Goal: Transaction & Acquisition: Purchase product/service

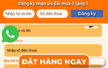
scroll to position [311, 0]
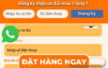
click at [32, 30] on input "text" at bounding box center [52, 30] width 95 height 12
click at [41, 32] on input "text" at bounding box center [52, 30] width 95 height 12
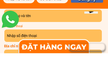
click at [27, 44] on input "tel" at bounding box center [53, 50] width 95 height 12
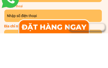
scroll to position [346, 0]
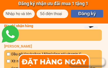
click at [51, 14] on div at bounding box center [47, 12] width 20 height 6
click at [41, 34] on input "text" at bounding box center [52, 34] width 95 height 11
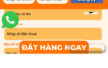
scroll to position [312, 0]
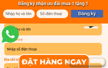
click at [45, 27] on input "text" at bounding box center [52, 29] width 95 height 12
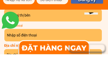
click at [27, 37] on p "Số điện thoại" at bounding box center [32, 39] width 57 height 5
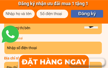
scroll to position [314, 0]
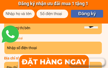
click at [21, 27] on input "pphamj thị bên" at bounding box center [52, 28] width 95 height 12
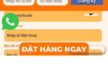
type input "ppphamj thị bên"
click at [27, 36] on p "Số điện thoại" at bounding box center [32, 38] width 57 height 5
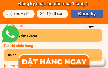
click at [41, 36] on input "tel" at bounding box center [53, 35] width 95 height 12
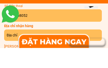
type input "0986868052"
click at [37, 43] on p "Địa chỉ nhận hàng" at bounding box center [53, 46] width 98 height 6
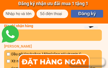
click at [38, 27] on p "Địa chỉ nhận hàng" at bounding box center [53, 26] width 98 height 6
click at [30, 36] on input "text" at bounding box center [52, 34] width 95 height 11
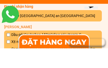
type input "126 lô 9 [GEOGRAPHIC_DATA] an [GEOGRAPHIC_DATA]"
click at [38, 43] on p "[PERSON_NAME]" at bounding box center [53, 46] width 98 height 6
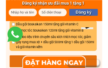
scroll to position [373, 0]
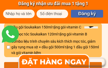
click at [10, 33] on link at bounding box center [10, 34] width 21 height 21
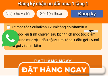
scroll to position [380, 0]
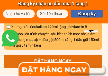
click at [34, 32] on span "Combo liệu trình chuyên sâu kích thích mọc tóc, giảm gãy rụng mua xịt + dầu gội…" at bounding box center [55, 39] width 88 height 17
click at [24, 34] on span "Combo liệu trình chuyên sâu kích thích mọc tóc, giảm gãy rụng mua xịt + dầu gội…" at bounding box center [55, 39] width 88 height 17
checkbox input "false"
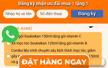
scroll to position [363, 0]
click at [9, 43] on link at bounding box center [10, 34] width 21 height 21
click at [10, 43] on link at bounding box center [10, 34] width 21 height 21
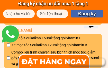
scroll to position [361, 0]
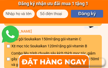
click at [34, 31] on p "[PERSON_NAME]" at bounding box center [53, 31] width 98 height 6
click at [32, 30] on p "[PERSON_NAME]" at bounding box center [53, 31] width 98 height 6
click at [33, 32] on p "[PERSON_NAME]" at bounding box center [53, 31] width 98 height 6
click at [10, 46] on input "checkbox" at bounding box center [8, 45] width 3 height 3
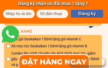
checkbox input "true"
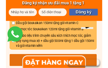
scroll to position [374, 0]
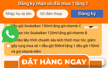
click at [55, 61] on div at bounding box center [54, 61] width 72 height 14
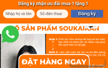
scroll to position [2782, 0]
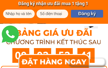
click at [54, 59] on div at bounding box center [54, 61] width 72 height 14
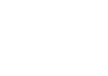
scroll to position [585, 0]
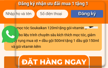
scroll to position [2996, 0]
